Goal: Task Accomplishment & Management: Use online tool/utility

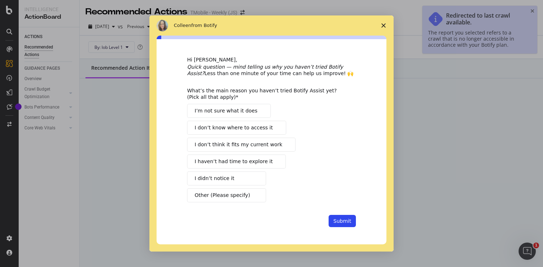
click at [381, 25] on icon "Close survey" at bounding box center [383, 25] width 4 height 4
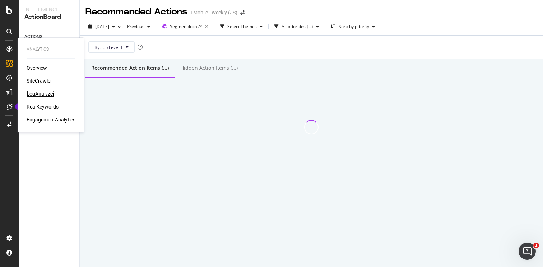
click at [41, 95] on div "LogAnalyzer" at bounding box center [41, 93] width 28 height 7
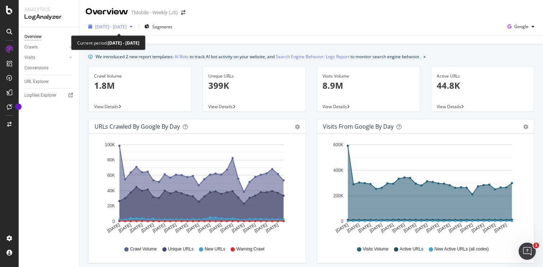
click at [135, 27] on div "button" at bounding box center [131, 26] width 9 height 4
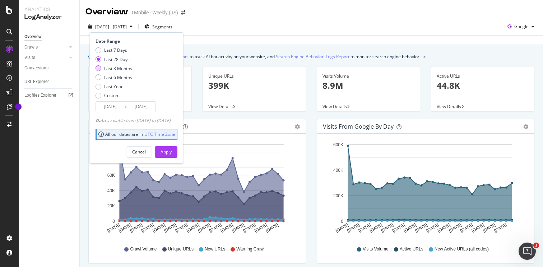
click at [123, 68] on div "Last 3 Months" at bounding box center [118, 68] width 28 height 6
type input "[DATE]"
click at [172, 149] on div "Apply" at bounding box center [166, 152] width 11 height 6
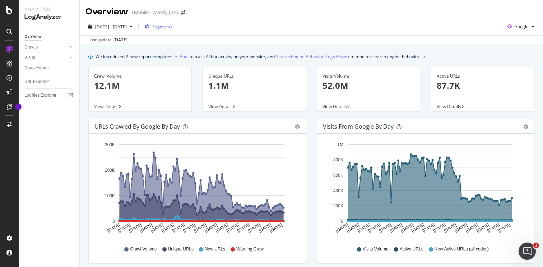
click at [172, 27] on span "Segments" at bounding box center [162, 27] width 20 height 6
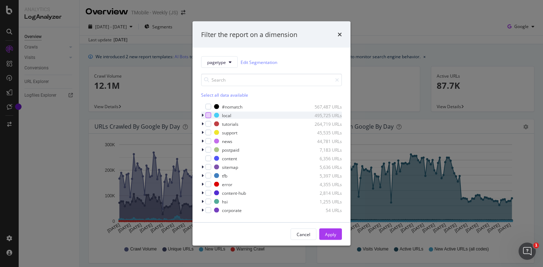
click at [209, 116] on div "modal" at bounding box center [208, 115] width 6 height 6
click at [337, 236] on button "Apply" at bounding box center [330, 233] width 23 height 11
